Goal: Task Accomplishment & Management: Use online tool/utility

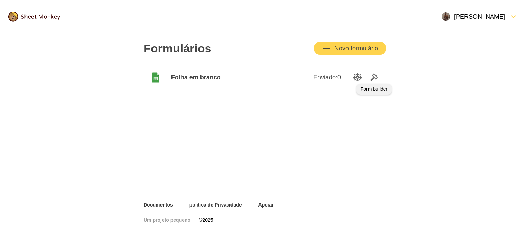
click at [375, 77] on icon "Ferramentas" at bounding box center [374, 77] width 8 height 8
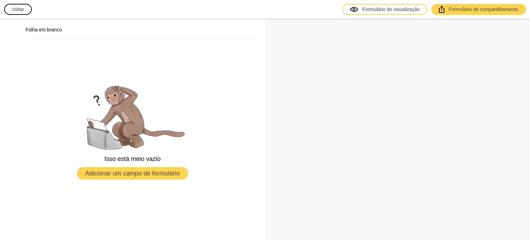
click at [119, 170] on font "Adicionar um campo de formulário" at bounding box center [132, 173] width 94 height 7
click at [39, 31] on font "Folha em branco" at bounding box center [44, 30] width 36 height 6
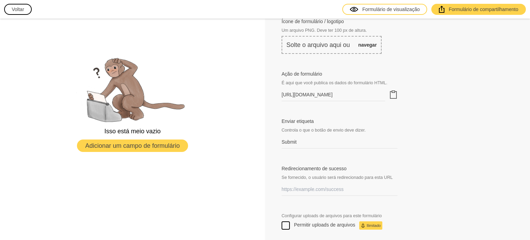
scroll to position [214, 0]
click at [392, 93] on icon "Área de transferência" at bounding box center [393, 94] width 8 height 8
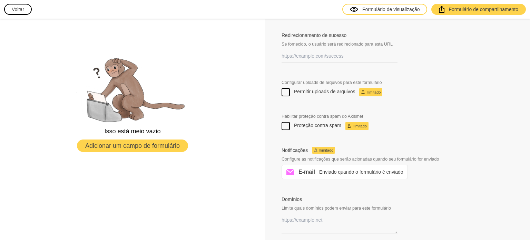
scroll to position [355, 0]
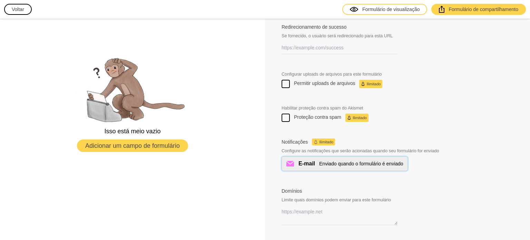
click at [311, 164] on font "E-mail" at bounding box center [306, 163] width 17 height 6
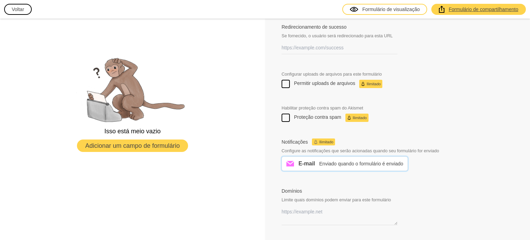
click at [468, 10] on font "Formulário de compartilhamento" at bounding box center [483, 10] width 70 height 6
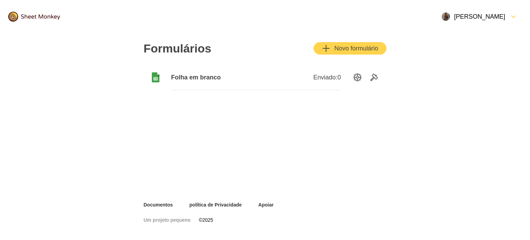
click at [214, 79] on font "Folha em branco" at bounding box center [196, 77] width 50 height 7
click at [271, 78] on div "Enviado: 0" at bounding box center [298, 77] width 85 height 25
click at [213, 81] on div "Folha em branco" at bounding box center [213, 77] width 85 height 25
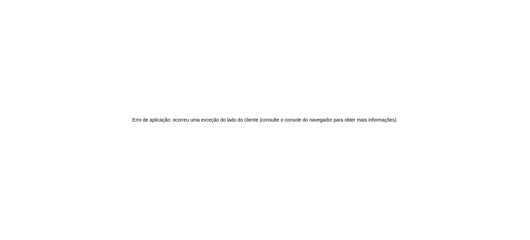
drag, startPoint x: 133, startPoint y: 121, endPoint x: 120, endPoint y: -27, distance: 147.8
click at [120, 0] on html "Erro de aplicação: ocorreu uma exceção do lado do cliente (consulte o console d…" at bounding box center [265, 120] width 530 height 240
click at [76, 80] on div "Erro de aplicação: ocorreu uma exceção do lado do cliente (consulte o console d…" at bounding box center [265, 120] width 530 height 240
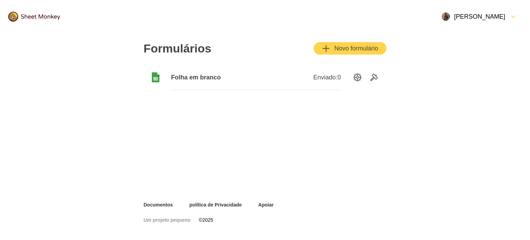
click at [362, 53] on button "Novo formulário" at bounding box center [349, 48] width 73 height 12
click at [370, 76] on icon "Ferramentas" at bounding box center [374, 77] width 8 height 8
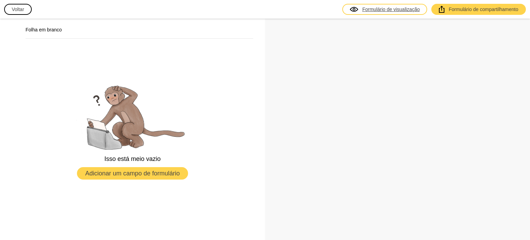
click at [407, 11] on font "Formulário de visualização" at bounding box center [391, 10] width 58 height 6
